Goal: Task Accomplishment & Management: Use online tool/utility

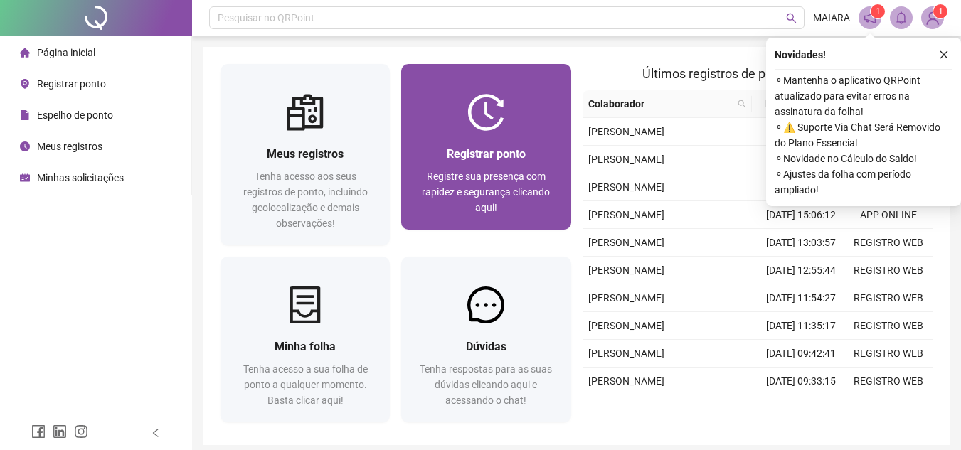
click at [494, 142] on div "Registrar ponto Registre sua presença com rapidez e segurança clicando aqui!" at bounding box center [485, 180] width 169 height 99
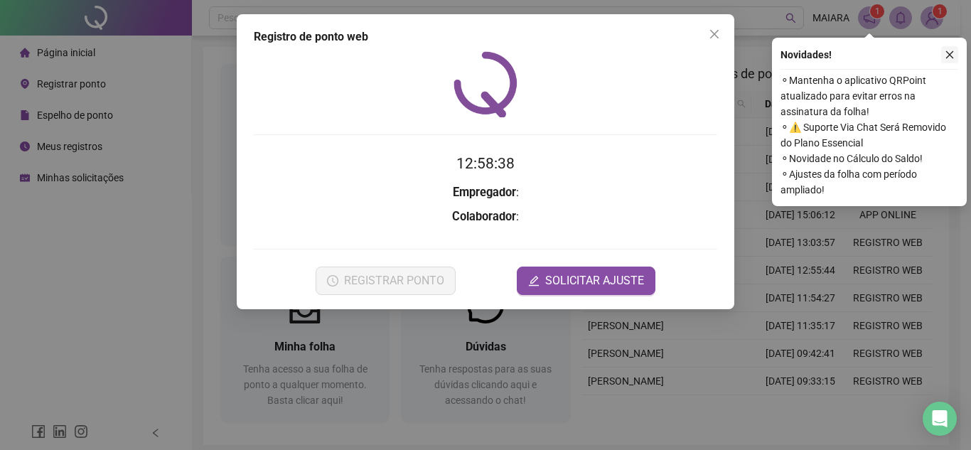
click at [954, 54] on icon "close" at bounding box center [950, 55] width 10 height 10
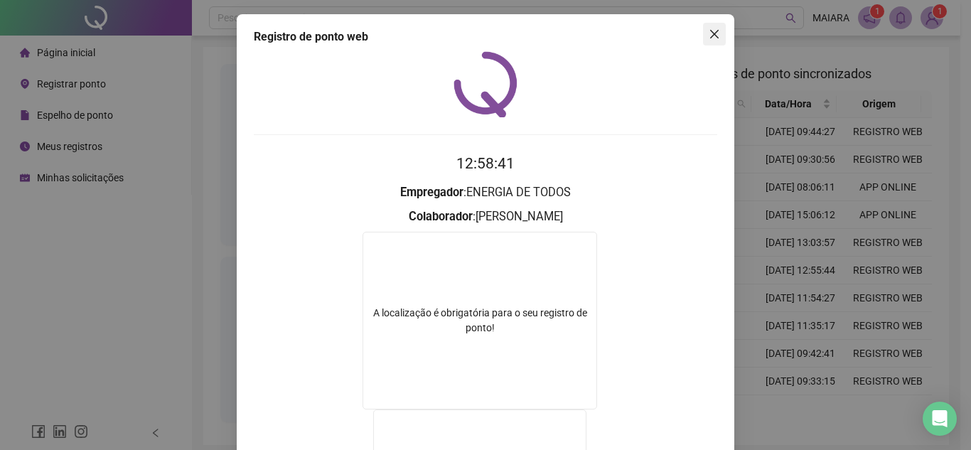
click at [709, 38] on icon "close" at bounding box center [714, 33] width 11 height 11
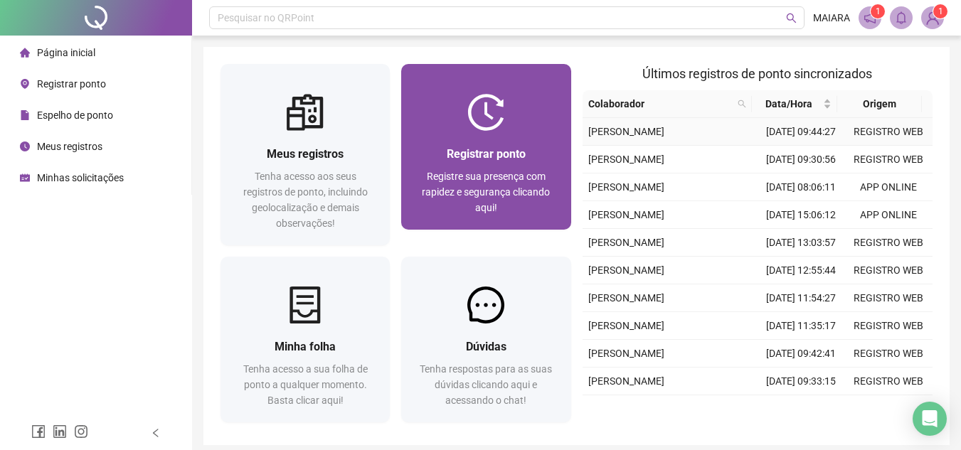
click at [523, 154] on span "Registrar ponto" at bounding box center [486, 154] width 79 height 14
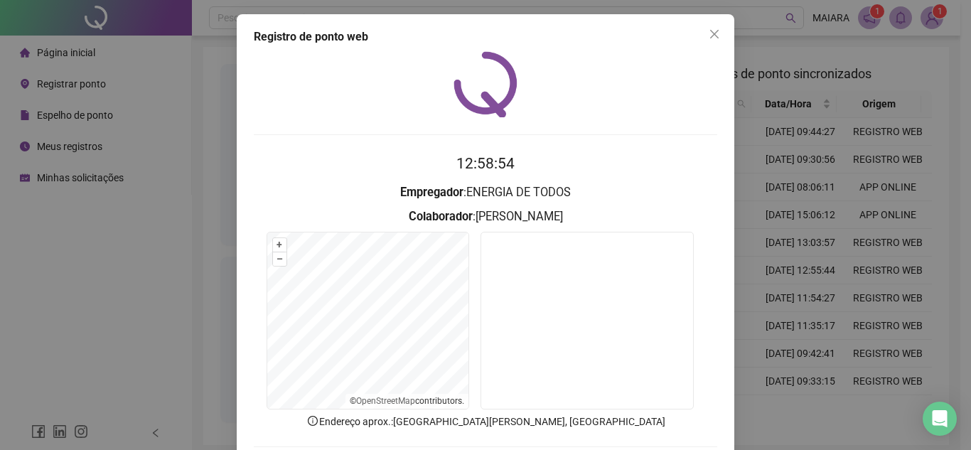
scroll to position [74, 0]
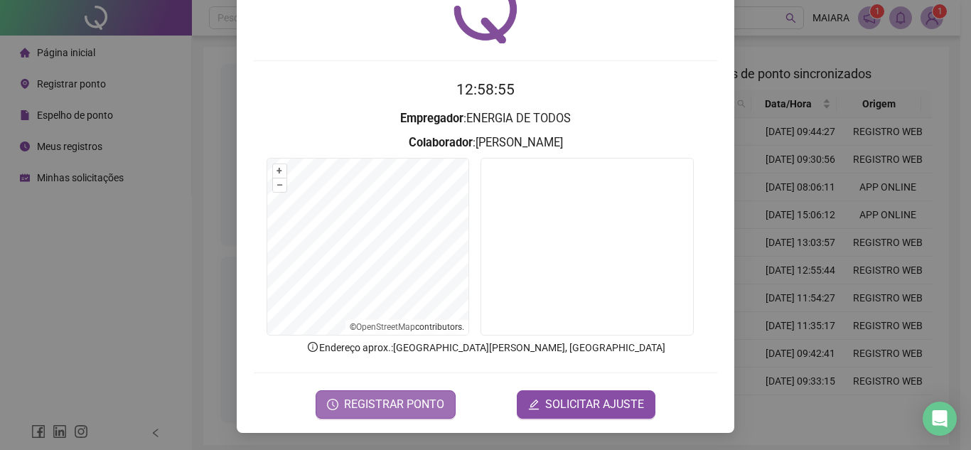
click at [400, 404] on span "REGISTRAR PONTO" at bounding box center [394, 404] width 100 height 17
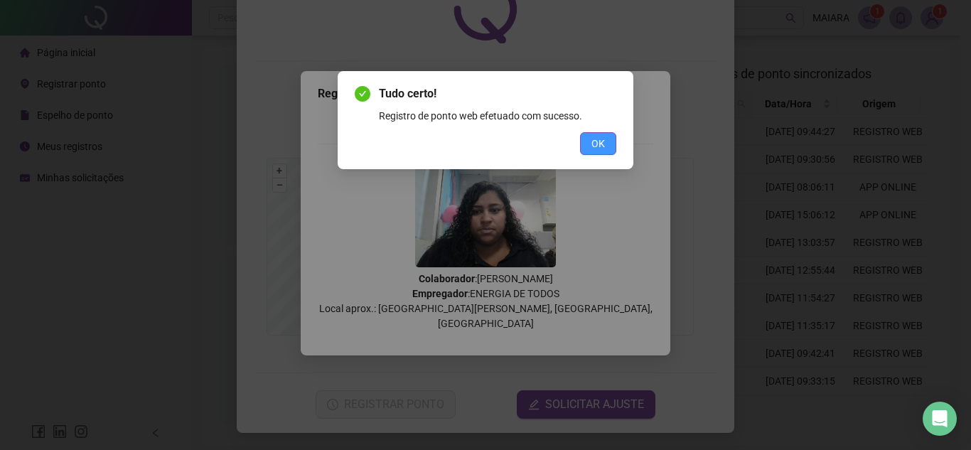
click at [596, 136] on span "OK" at bounding box center [599, 144] width 14 height 16
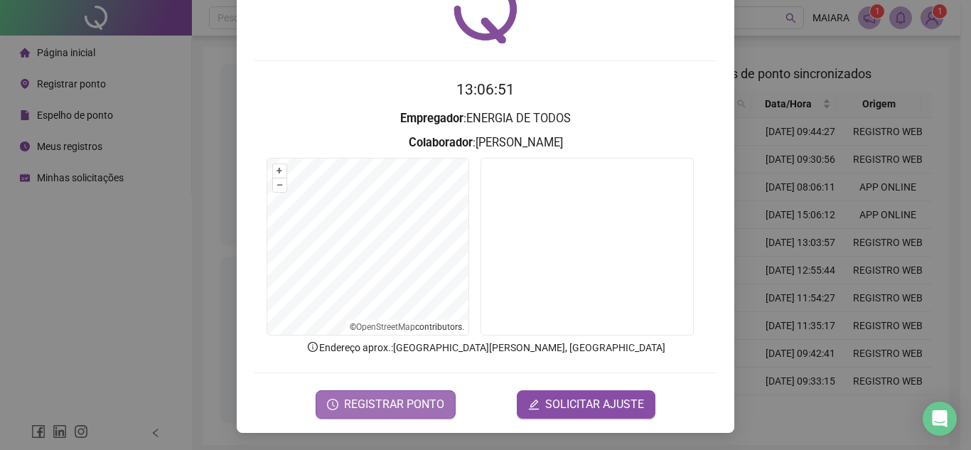
click at [404, 407] on span "REGISTRAR PONTO" at bounding box center [394, 404] width 100 height 17
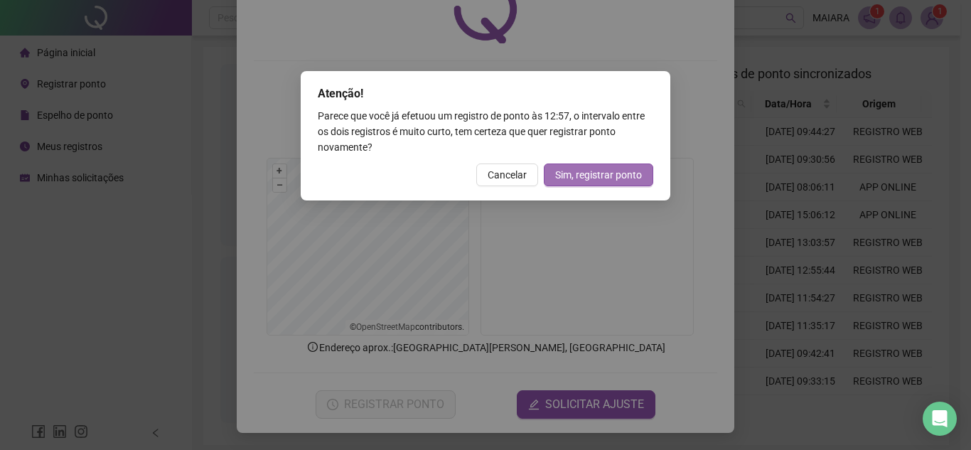
click at [582, 178] on button "Sim, registrar ponto" at bounding box center [599, 175] width 110 height 23
click at [582, 178] on div "Registrando ponto web, aguarde... Colaborador : [PERSON_NAME] Empregador : ENER…" at bounding box center [486, 224] width 336 height 233
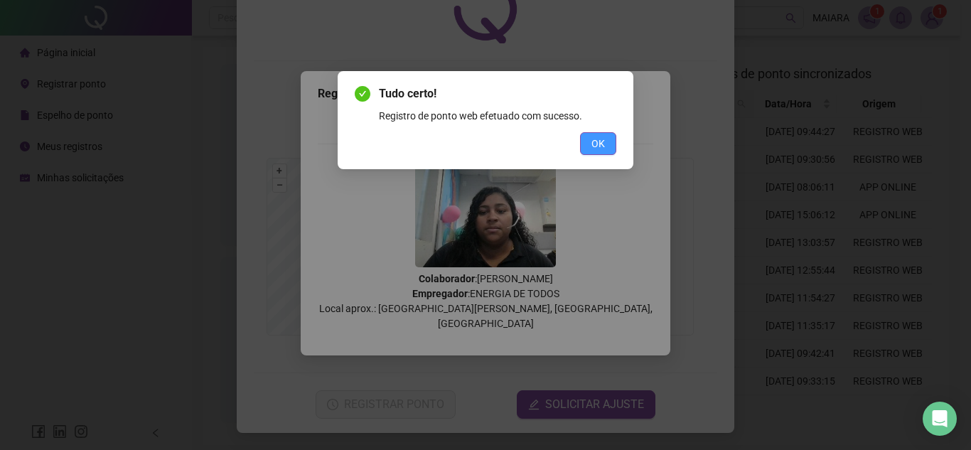
click at [597, 140] on span "OK" at bounding box center [599, 144] width 14 height 16
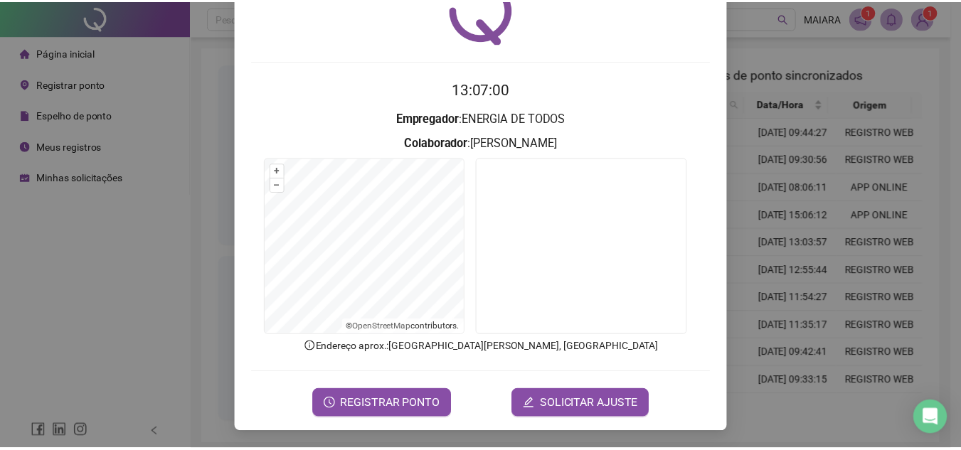
scroll to position [0, 0]
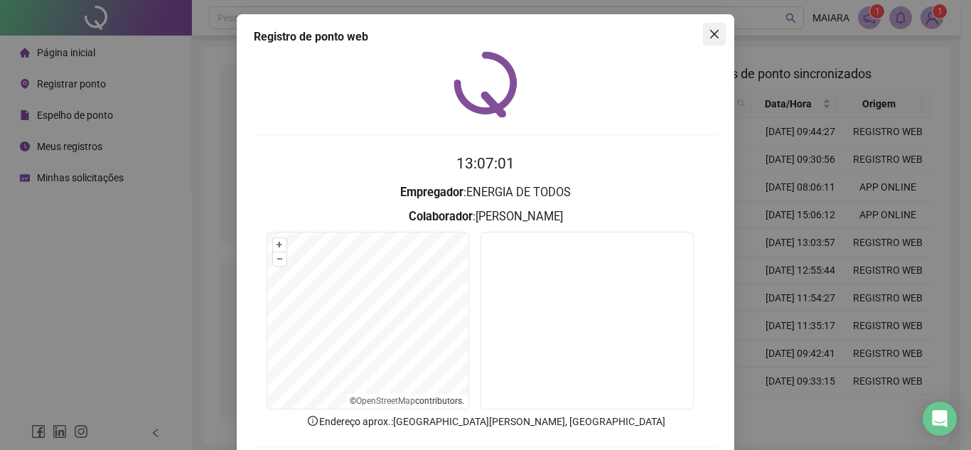
click at [709, 34] on icon "close" at bounding box center [714, 33] width 11 height 11
